Goal: Information Seeking & Learning: Learn about a topic

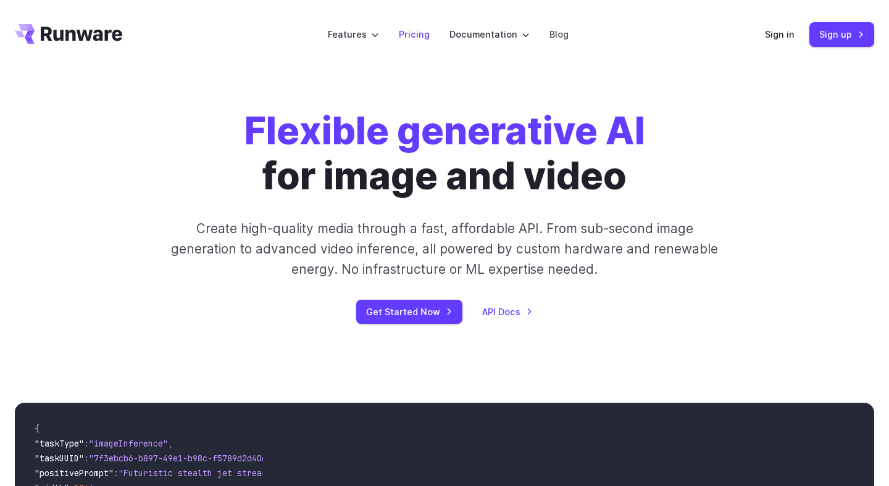
click at [414, 36] on link "Pricing" at bounding box center [414, 34] width 31 height 14
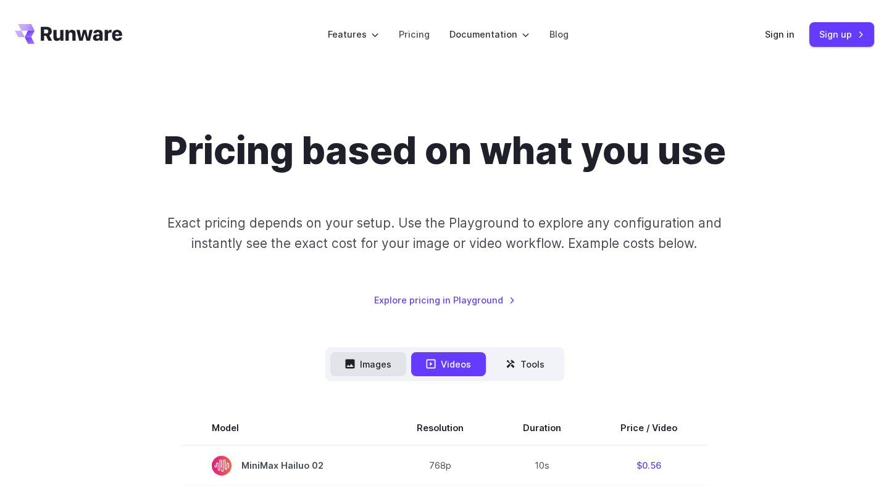
click at [370, 369] on button "Images" at bounding box center [368, 365] width 76 height 24
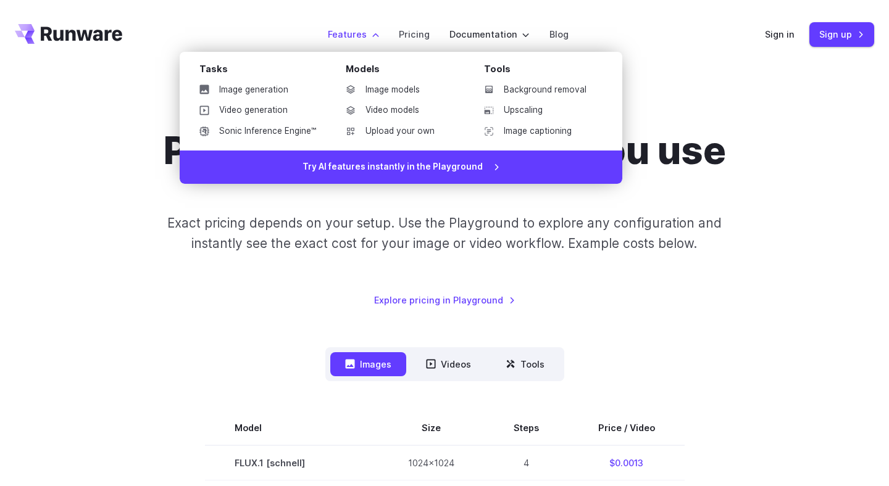
click at [376, 30] on label "Features" at bounding box center [353, 34] width 51 height 14
click at [387, 89] on link "Image models" at bounding box center [400, 90] width 128 height 19
